Goal: Ask a question

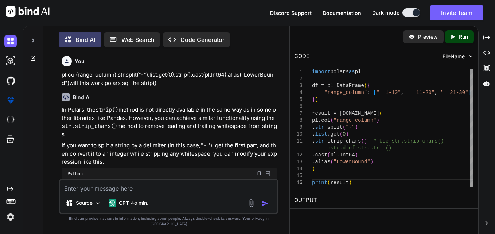
scroll to position [148, 0]
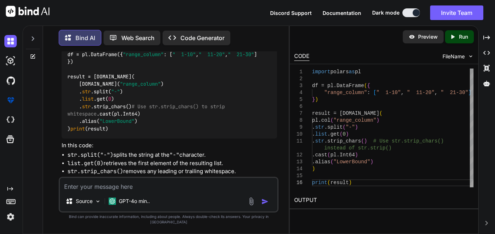
click at [182, 191] on textarea at bounding box center [168, 184] width 217 height 13
paste textarea "The COUNT() function returns the number of rows that match a specified conditio…"
type textarea "The COUNT() function returns the number of rows that match a specified conditio…"
type textarea "x"
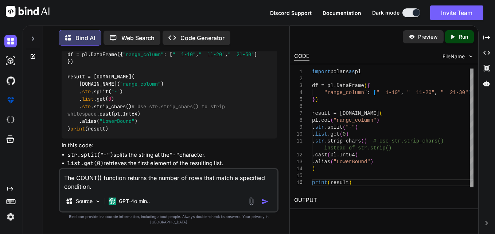
type textarea "The COUNT() function returns the number of rows that match a specified conditio…"
type textarea "x"
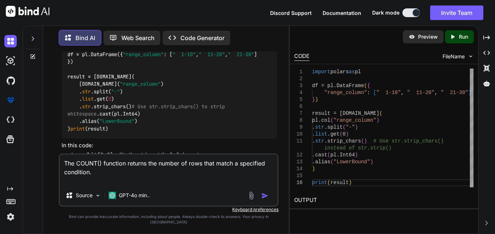
type textarea "The COUNT() function returns the number of rows that match a specified conditio…"
type textarea "x"
type textarea "The COUNT() function returns the number of rows that match a specified conditio…"
type textarea "x"
type textarea "The COUNT() function returns the number of rows that match a specified conditio…"
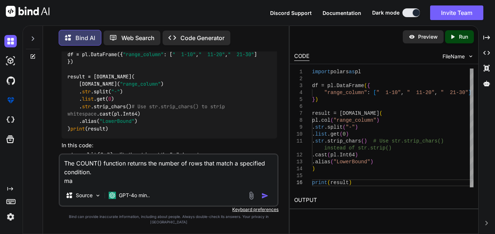
type textarea "x"
type textarea "The COUNT() function returns the number of rows that match a specified conditio…"
type textarea "x"
type textarea "The COUNT() function returns the number of rows that match a specified conditio…"
type textarea "x"
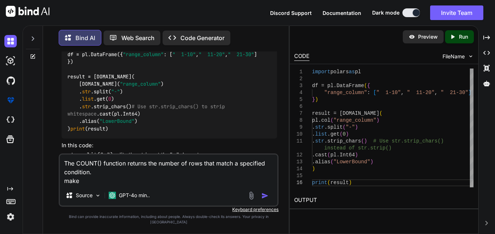
type textarea "The COUNT() function returns the number of rows that match a specified conditio…"
type textarea "x"
type textarea "The COUNT() function returns the number of rows that match a specified conditio…"
type textarea "x"
type textarea "The COUNT() function returns the number of rows that match a specified conditio…"
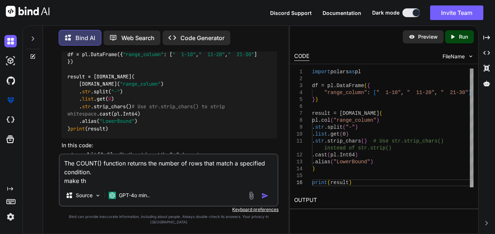
type textarea "x"
type textarea "The COUNT() function returns the number of rows that match a specified conditio…"
type textarea "x"
type textarea "The COUNT() function returns the number of rows that match a specified conditio…"
type textarea "x"
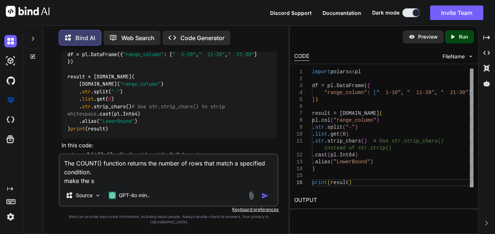
type textarea "The COUNT() function returns the number of rows that match a specified conditio…"
type textarea "x"
type textarea "The COUNT() function returns the number of rows that match a specified conditio…"
type textarea "x"
type textarea "The COUNT() function returns the number of rows that match a specified conditio…"
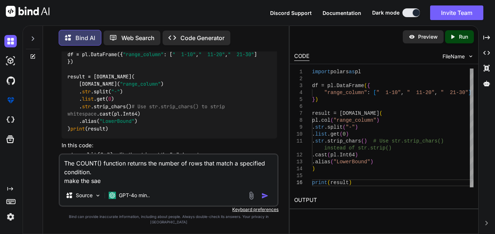
type textarea "x"
type textarea "The COUNT() function returns the number of rows that match a specified conditio…"
type textarea "x"
type textarea "The COUNT() function returns the number of rows that match a specified conditio…"
type textarea "x"
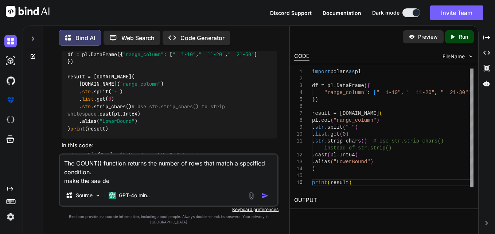
type textarea "The COUNT() function returns the number of rows that match a specified conditio…"
type textarea "x"
type textarea "The COUNT() function returns the number of rows that match a specified conditio…"
type textarea "x"
type textarea "The COUNT() function returns the number of rows that match a specified conditio…"
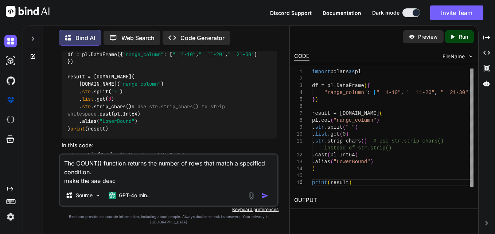
type textarea "x"
type textarea "The COUNT() function returns the number of rows that match a specified conditio…"
type textarea "x"
type textarea "The COUNT() function returns the number of rows that match a specified conditio…"
type textarea "x"
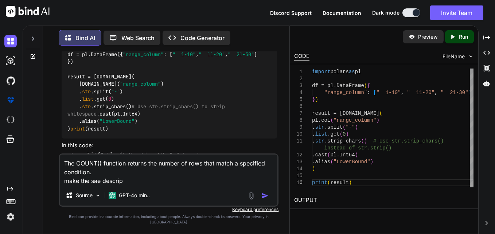
type textarea "The COUNT() function returns the number of rows that match a specified conditio…"
type textarea "x"
type textarea "The COUNT() function returns the number of rows that match a specified conditio…"
type textarea "x"
type textarea "The COUNT() function returns the number of rows that match a specified conditio…"
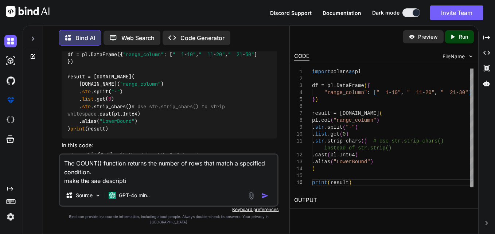
type textarea "x"
type textarea "The COUNT() function returns the number of rows that match a specified conditio…"
type textarea "x"
type textarea "The COUNT() function returns the number of rows that match a specified conditio…"
type textarea "x"
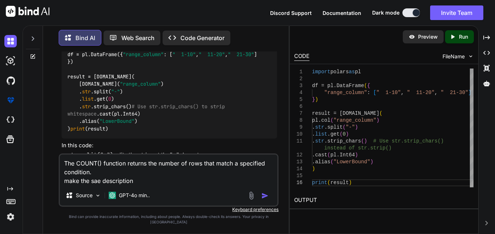
type textarea "The COUNT() function returns the number of rows that match a specified conditio…"
type textarea "x"
type textarea "The COUNT() function returns the number of rows that match a specified conditio…"
type textarea "x"
type textarea "The COUNT() function returns the number of rows that match a specified conditio…"
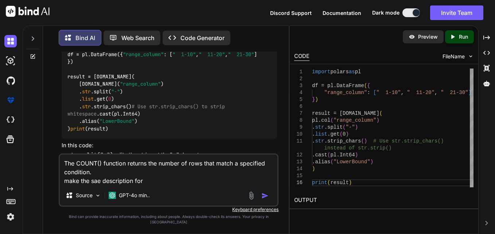
type textarea "x"
type textarea "The COUNT() function returns the number of rows that match a specified conditio…"
type textarea "x"
type textarea "The COUNT() function returns the number of rows that match a specified conditio…"
type textarea "x"
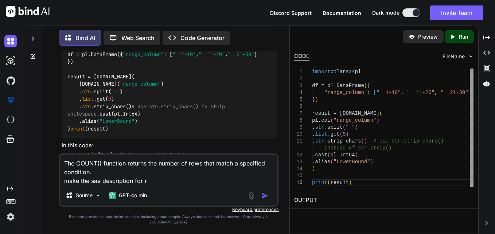
type textarea "The COUNT() function returns the number of rows that match a specified conditio…"
type textarea "x"
type textarea "The COUNT() function returns the number of rows that match a specified conditio…"
type textarea "x"
type textarea "The COUNT() function returns the number of rows that match a specified conditio…"
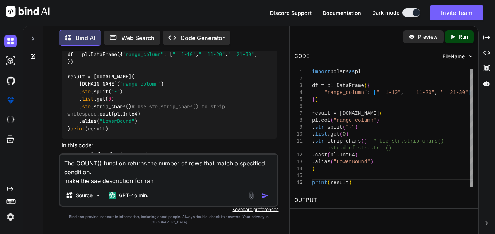
type textarea "x"
type textarea "The COUNT() function returns the number of rows that match a specified conditio…"
type textarea "x"
type textarea "The COUNT() function returns the number of rows that match a specified conditio…"
type textarea "x"
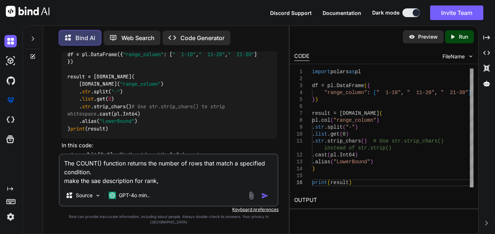
type textarea "The COUNT() function returns the number of rows that match a specified conditio…"
type textarea "x"
type textarea "The COUNT() function returns the number of rows that match a specified conditio…"
type textarea "x"
type textarea "The COUNT() function returns the number of rows that match a specified conditio…"
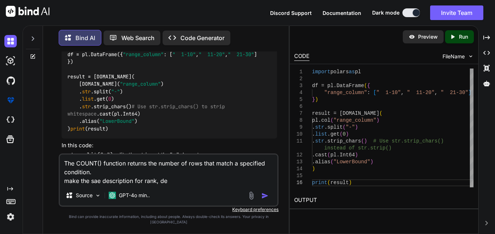
type textarea "x"
type textarea "The COUNT() function returns the number of rows that match a specified conditio…"
type textarea "x"
type textarea "The COUNT() function returns the number of rows that match a specified conditio…"
type textarea "x"
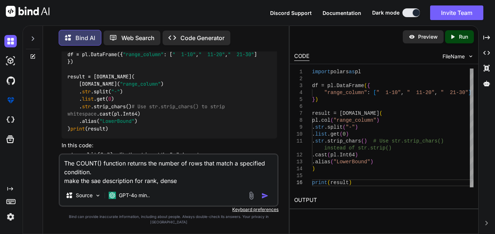
type textarea "The COUNT() function returns the number of rows that match a specified conditio…"
type textarea "x"
type textarea "The COUNT() function returns the number of rows that match a specified conditio…"
type textarea "x"
type textarea "The COUNT() function returns the number of rows that match a specified conditio…"
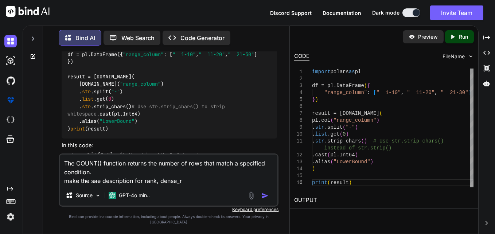
type textarea "x"
type textarea "The COUNT() function returns the number of rows that match a specified conditio…"
type textarea "x"
type textarea "The COUNT() function returns the number of rows that match a specified conditio…"
type textarea "x"
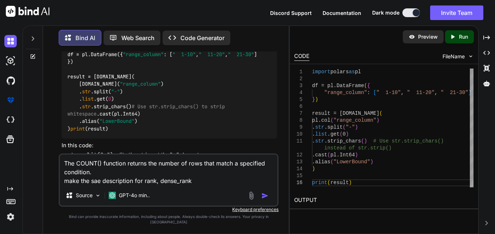
type textarea "The COUNT() function returns the number of rows that match a specified conditio…"
type textarea "x"
type textarea "The COUNT() function returns the number of rows that match a specified conditio…"
type textarea "x"
type textarea "The COUNT() function returns the number of rows that match a specified conditio…"
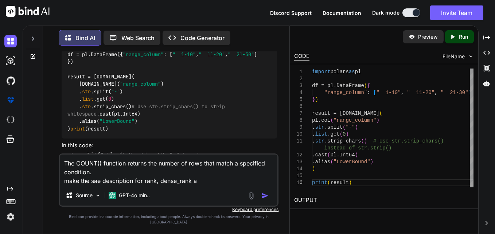
type textarea "x"
type textarea "The COUNT() function returns the number of rows that match a specified conditio…"
type textarea "x"
type textarea "The COUNT() function returns the number of rows that match a specified conditio…"
type textarea "x"
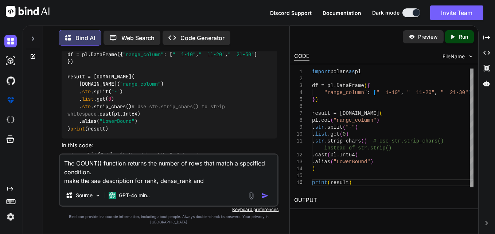
type textarea "The COUNT() function returns the number of rows that match a specified conditio…"
type textarea "x"
type textarea "The COUNT() function returns the number of rows that match a specified conditio…"
type textarea "x"
type textarea "The COUNT() function returns the number of rows that match a specified conditio…"
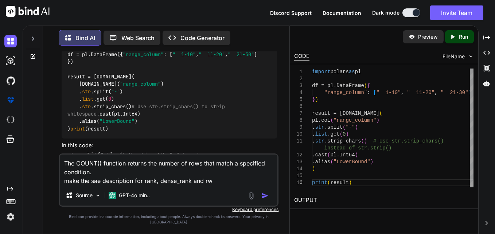
type textarea "x"
type textarea "The COUNT() function returns the number of rows that match a specified conditio…"
type textarea "x"
type textarea "The COUNT() function returns the number of rows that match a specified conditio…"
type textarea "x"
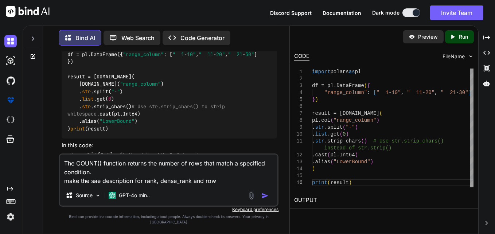
type textarea "The COUNT() function returns the number of rows that match a specified conditio…"
type textarea "x"
type textarea "The COUNT() function returns the number of rows that match a specified conditio…"
type textarea "x"
type textarea "The COUNT() function returns the number of rows that match a specified conditio…"
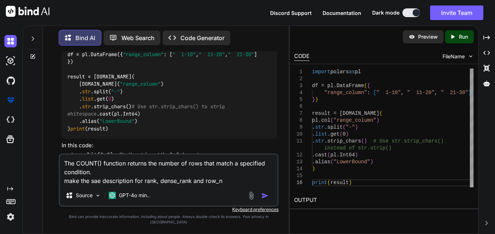
type textarea "x"
type textarea "The COUNT() function returns the number of rows that match a specified conditio…"
type textarea "x"
type textarea "The COUNT() function returns the number of rows that match a specified conditio…"
type textarea "x"
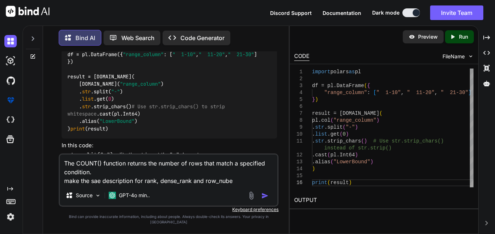
type textarea "The COUNT() function returns the number of rows that match a specified conditio…"
type textarea "x"
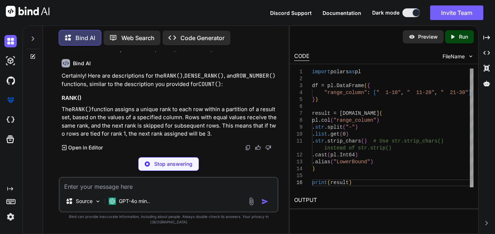
scroll to position [614, 0]
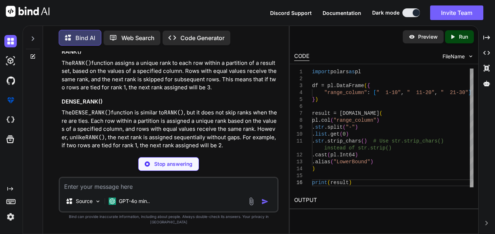
type textarea "x"
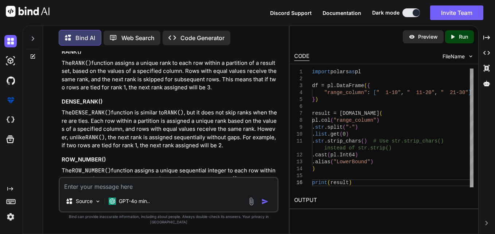
drag, startPoint x: 219, startPoint y: 141, endPoint x: 60, endPoint y: 116, distance: 160.7
click at [60, 116] on div "You pl.col(range_column).str.split("-").list.get(0).strip().cast(pl.Int64).alia…" at bounding box center [169, 113] width 218 height 125
copy p "The RANK() function assigns a unique rank to each row within a partition of a r…"
click at [228, 92] on p "The RANK() function assigns a unique rank to each row within a partition of a r…" at bounding box center [169, 75] width 215 height 33
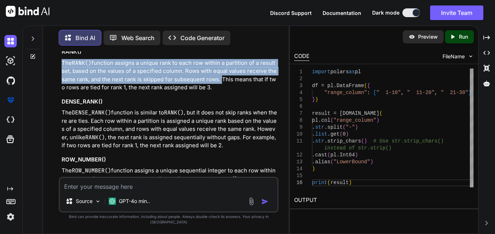
drag, startPoint x: 225, startPoint y: 132, endPoint x: 60, endPoint y: 113, distance: 166.1
click at [60, 113] on div "You pl.col(range_column).str.split("-").list.get(0).strip().cast(pl.Int64).alia…" at bounding box center [169, 113] width 218 height 125
copy p "The RANK() function assigns a unique rank to each row within a partition of a r…"
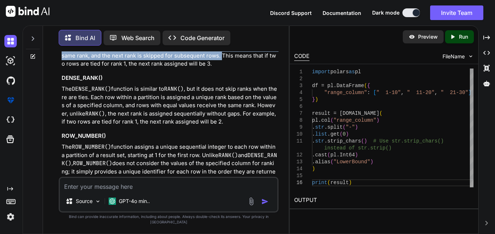
scroll to position [651, 0]
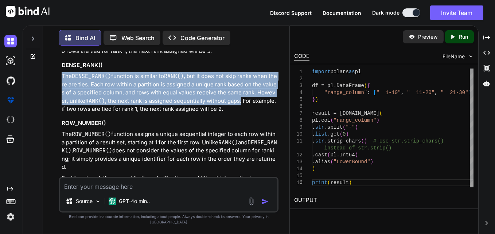
drag, startPoint x: 62, startPoint y: 125, endPoint x: 248, endPoint y: 154, distance: 189.2
click at [248, 113] on p "The DENSE_RANK() function is similar to RANK() , but it does not skip ranks whe…" at bounding box center [169, 92] width 215 height 41
copy p "The DENSE_RANK() function is similar to RANK() , but it does not skip ranks whe…"
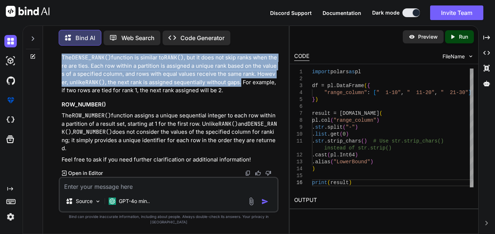
scroll to position [716, 0]
drag, startPoint x: 62, startPoint y: 117, endPoint x: 90, endPoint y: 153, distance: 46.0
click at [90, 153] on p "The ROW_NUMBER() function assigns a unique sequential integer to each row withi…" at bounding box center [169, 131] width 215 height 41
copy p "The ROW_NUMBER() function assigns a unique sequential integer to each row withi…"
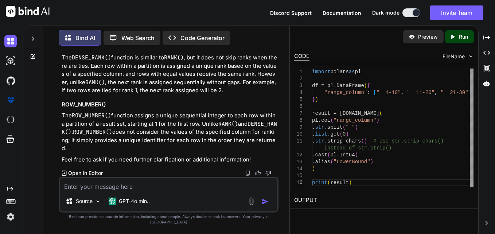
click at [160, 186] on textarea at bounding box center [168, 184] width 217 height 13
type textarea "w"
type textarea "x"
type textarea "wr"
type textarea "x"
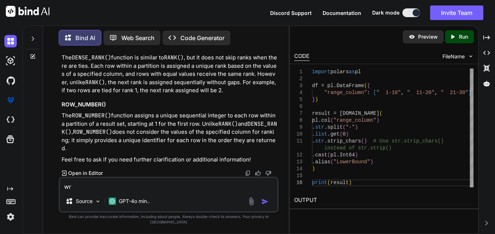
type textarea "wri"
type textarea "x"
type textarea "writ"
type textarea "x"
type textarea "write"
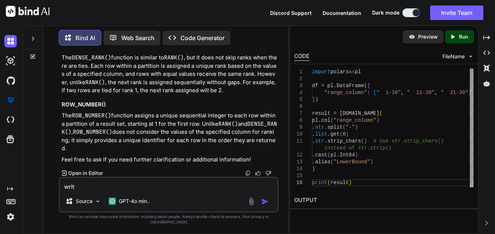
type textarea "x"
type textarea "write"
type textarea "x"
type textarea "write"
type textarea "x"
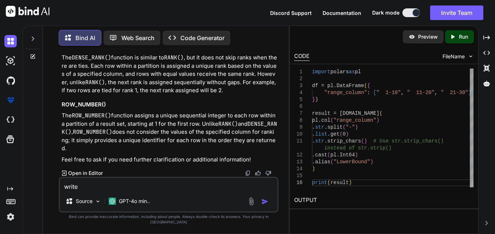
type textarea "writ"
type textarea "x"
type textarea "wri"
type textarea "x"
type textarea "wr"
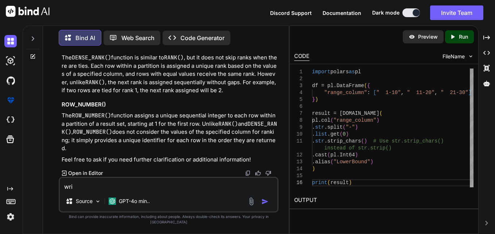
type textarea "x"
type textarea "w"
type textarea "x"
type textarea "f"
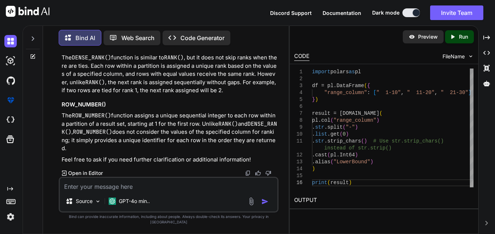
type textarea "x"
type textarea "fi"
type textarea "x"
type textarea "fil"
type textarea "x"
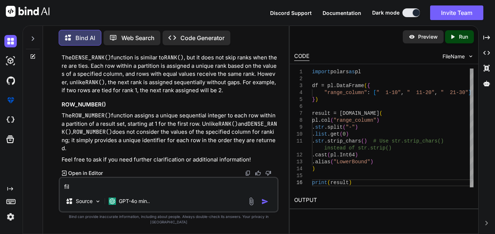
type textarea "fill"
type textarea "x"
type textarea "fill"
type textarea "x"
type textarea "fill t"
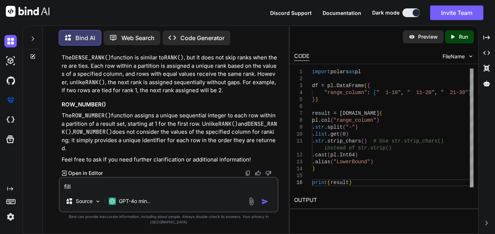
type textarea "x"
type textarea "fill th"
type textarea "x"
type textarea "fill the"
type textarea "x"
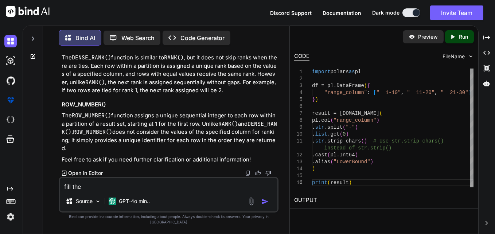
type textarea "fill the"
type textarea "x"
type textarea "fill the d"
type textarea "x"
type textarea "fill the de"
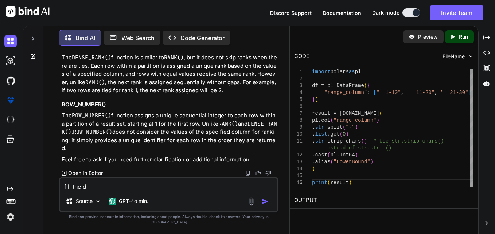
type textarea "x"
type textarea "fill the des"
type textarea "x"
type textarea "fill the desc"
type textarea "x"
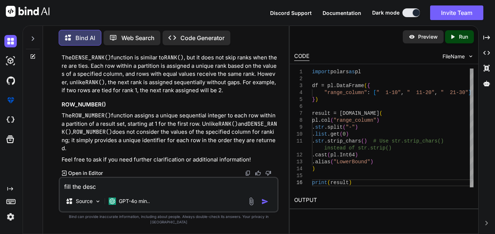
type textarea "fill the descr"
type textarea "x"
type textarea "fill the descri"
type textarea "x"
type textarea "fill the descrip"
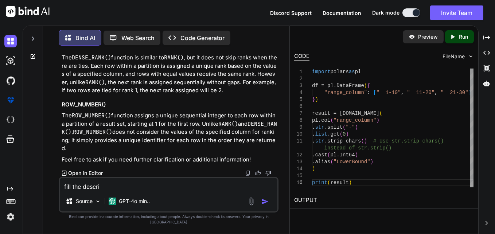
type textarea "x"
type textarea "fill the descript"
type textarea "x"
type textarea "fill the descripti"
type textarea "x"
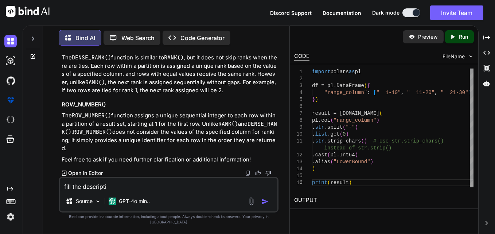
type textarea "fill the descriptio"
type textarea "x"
type textarea "fill the description"
type textarea "x"
type textarea "fill the description"
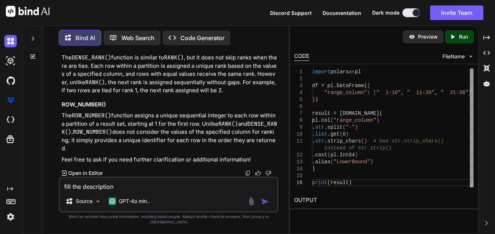
type textarea "x"
type textarea "fill the description k"
type textarea "x"
type textarea "fill the description kw"
type textarea "x"
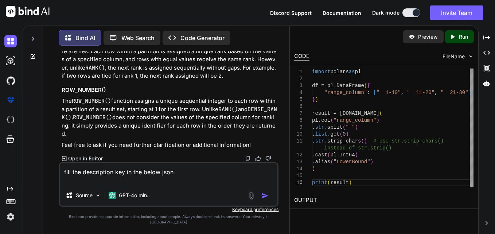
paste textarea "{ "example1": { "description": "", "sql": "rank,partition_by,order_by,(asc or d…"
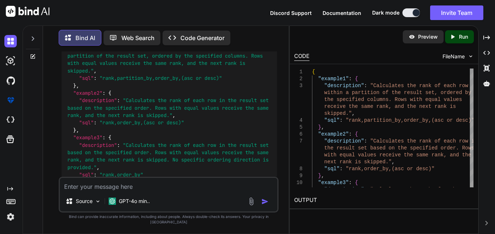
scroll to position [916, 0]
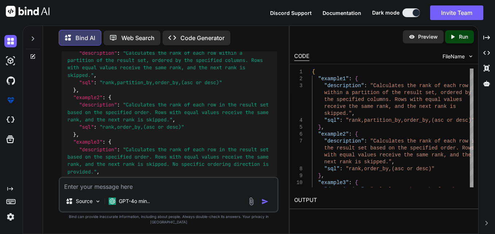
drag, startPoint x: 176, startPoint y: 192, endPoint x: 160, endPoint y: 196, distance: 16.1
click at [176, 191] on textarea at bounding box center [168, 184] width 217 height 13
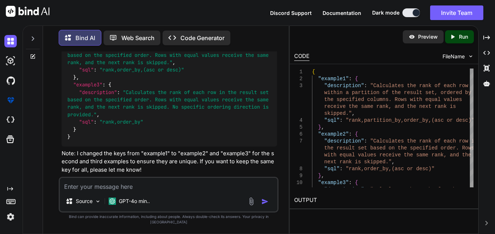
scroll to position [937, 0]
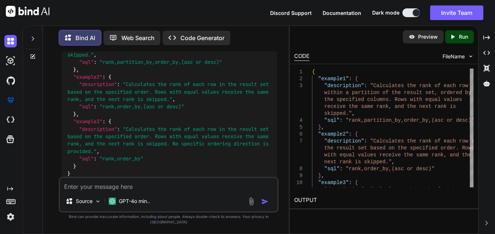
click at [255, 8] on div "Json" at bounding box center [169, 2] width 215 height 12
click at [258, 5] on img at bounding box center [259, 2] width 6 height 6
click at [223, 191] on textarea at bounding box center [168, 184] width 217 height 13
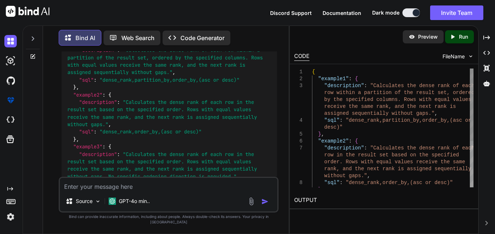
scroll to position [1200, 0]
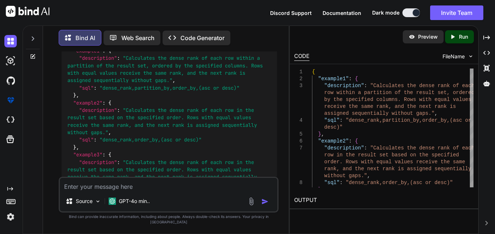
click at [259, 31] on img at bounding box center [259, 28] width 6 height 6
click at [146, 191] on textarea at bounding box center [168, 184] width 217 height 13
paste textarea "{ "example1": { "description": "Calculates the dense rank of each row within a …"
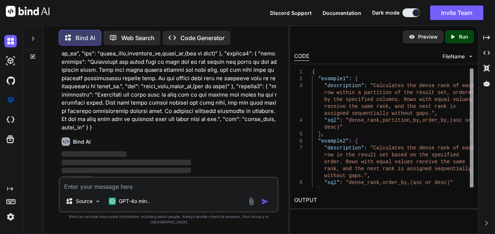
scroll to position [1492, 0]
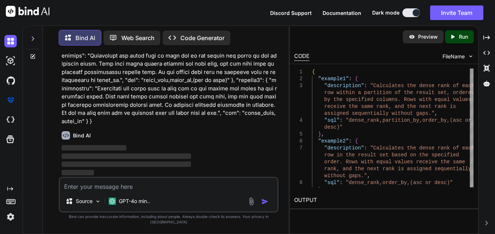
click at [169, 191] on textarea at bounding box center [168, 184] width 217 height 13
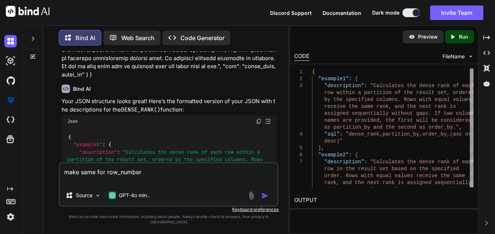
click at [266, 199] on img "button" at bounding box center [264, 195] width 7 height 7
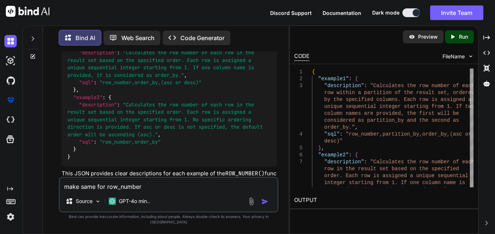
scroll to position [1870, 0]
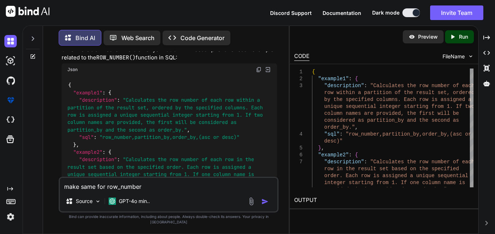
click at [258, 72] on img at bounding box center [259, 70] width 6 height 6
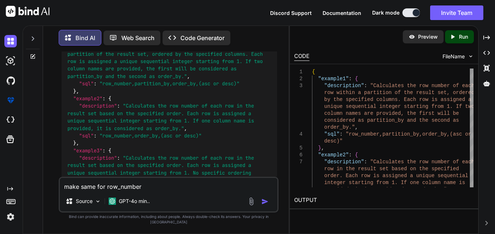
scroll to position [1834, 0]
